Goal: Navigation & Orientation: Understand site structure

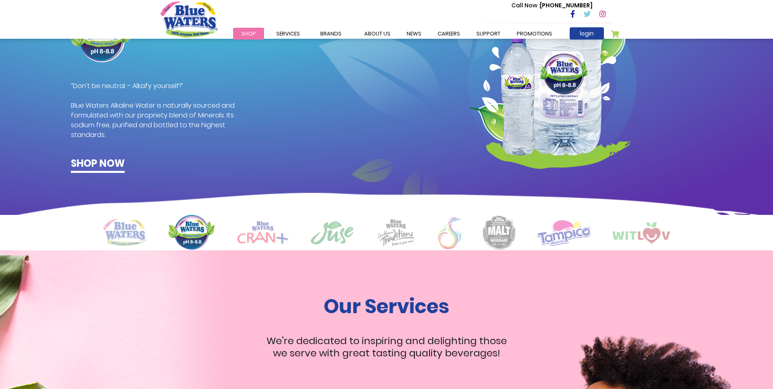
scroll to position [456, 0]
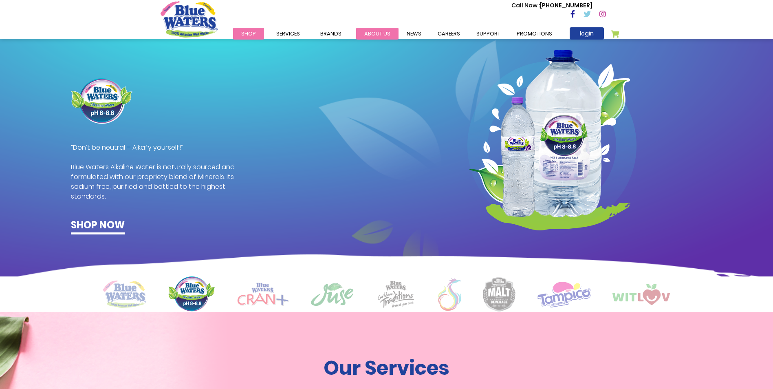
click at [369, 33] on link "about us" at bounding box center [377, 34] width 42 height 12
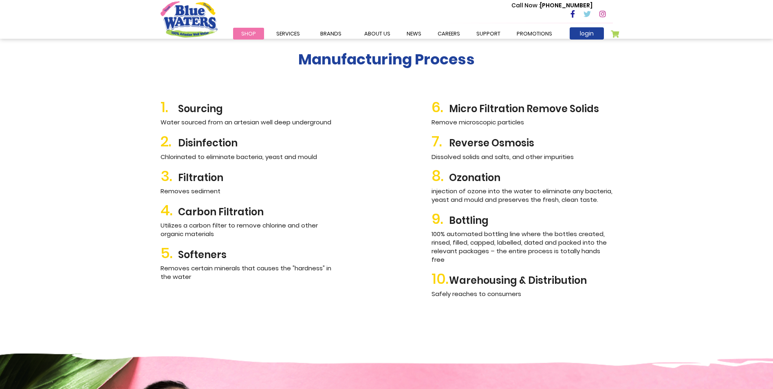
scroll to position [855, 0]
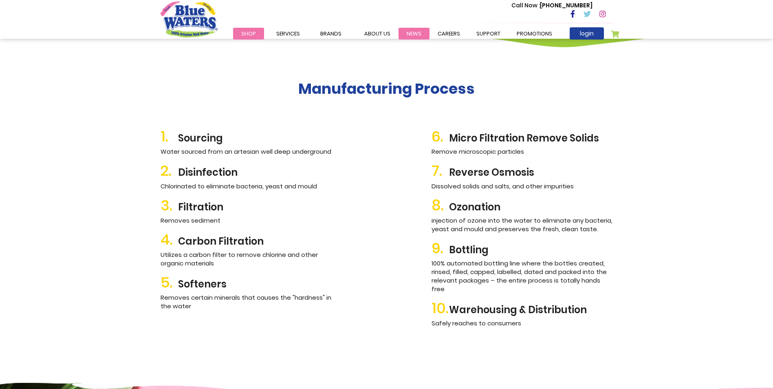
click at [415, 32] on link "News" at bounding box center [413, 34] width 31 height 12
